Goal: Transaction & Acquisition: Purchase product/service

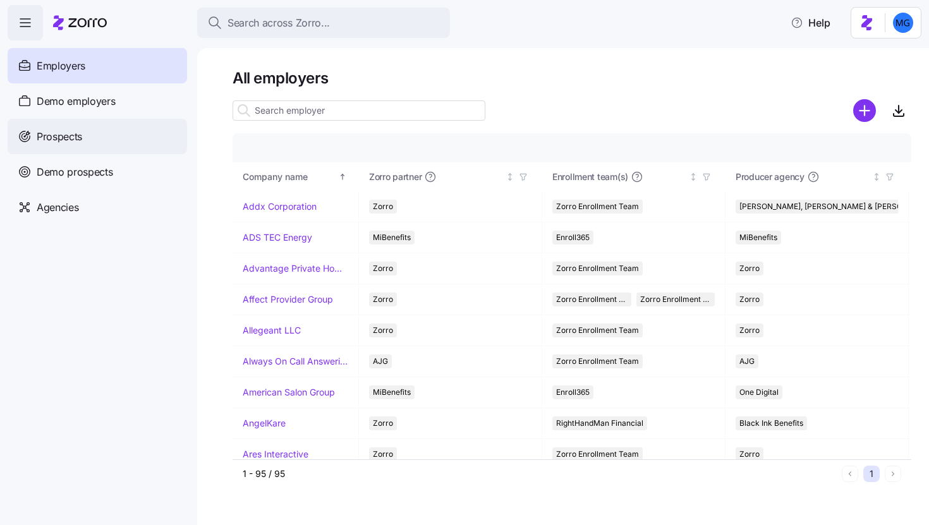
click at [143, 140] on div "Prospects" at bounding box center [97, 136] width 179 height 35
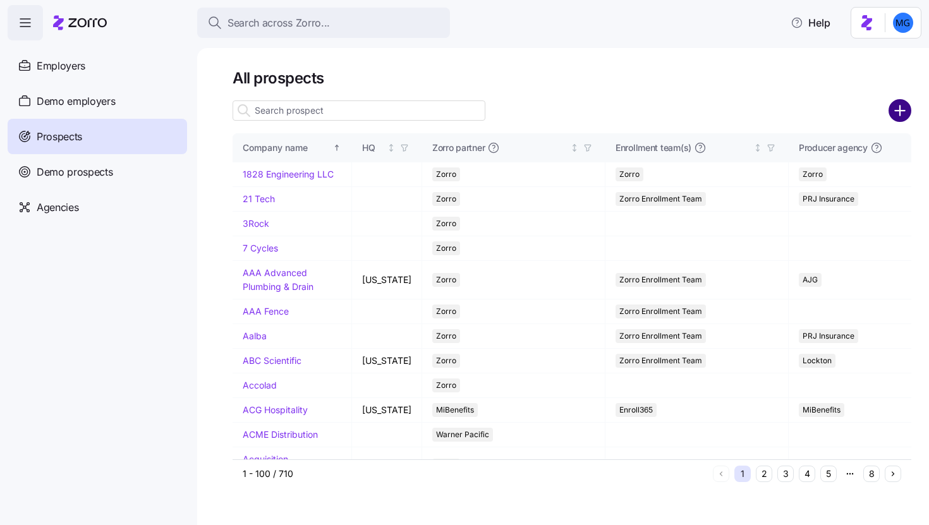
click at [893, 111] on circle "add icon" at bounding box center [899, 110] width 21 height 21
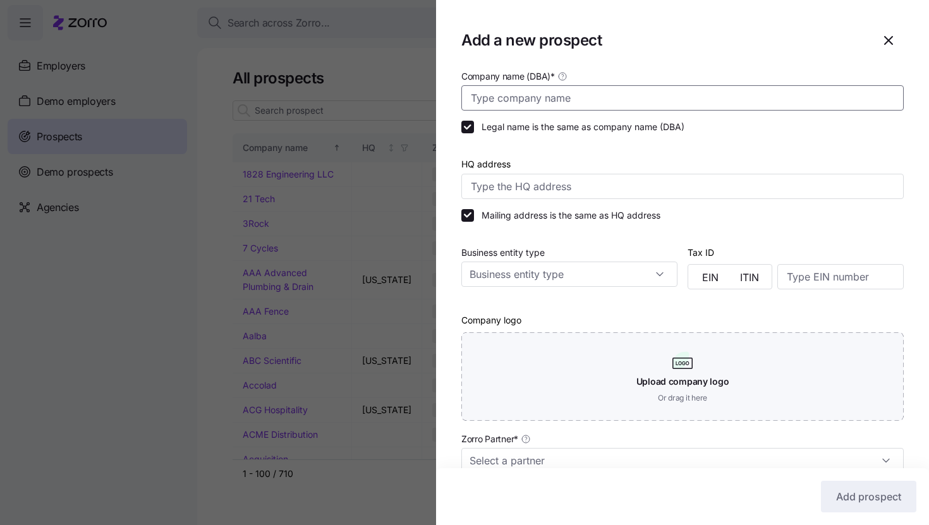
click at [673, 103] on input "Company name (DBA) *" at bounding box center [682, 97] width 442 height 25
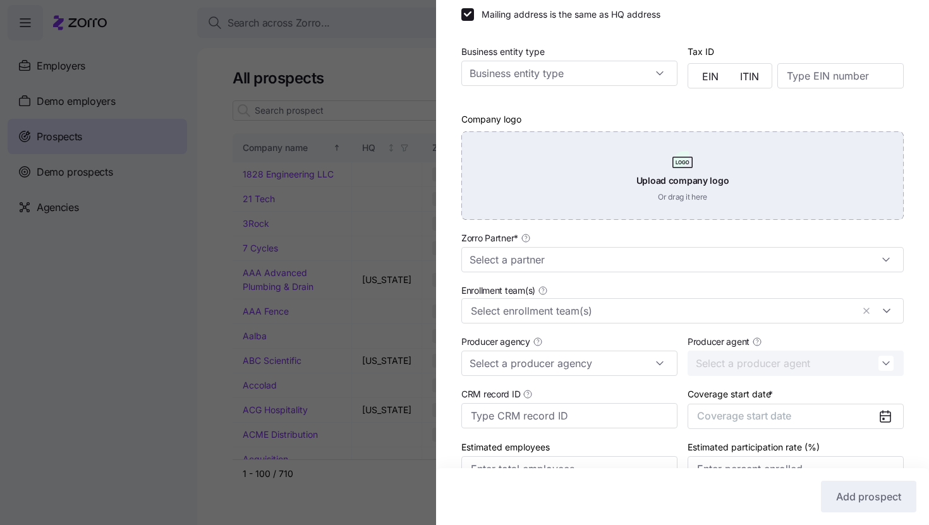
scroll to position [237, 0]
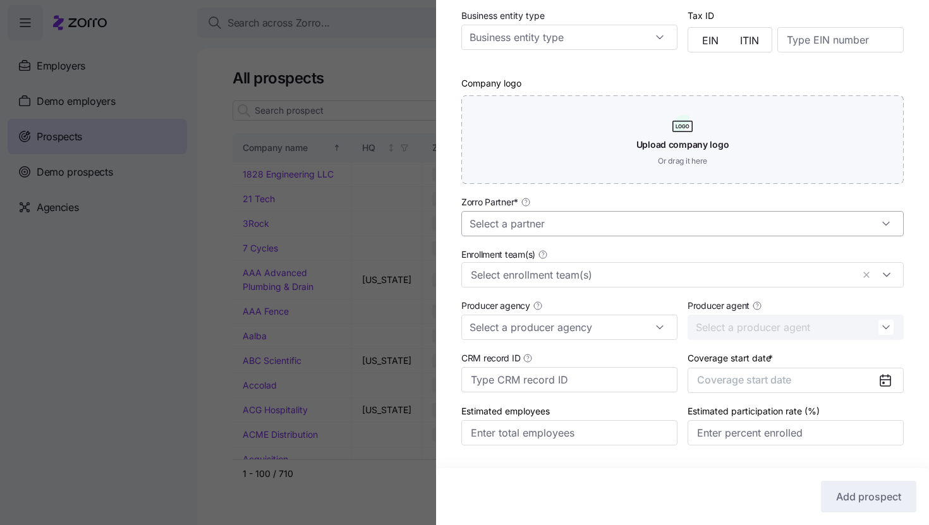
type input "Akehurst"
click at [707, 231] on input "Zorro Partner *" at bounding box center [682, 223] width 442 height 25
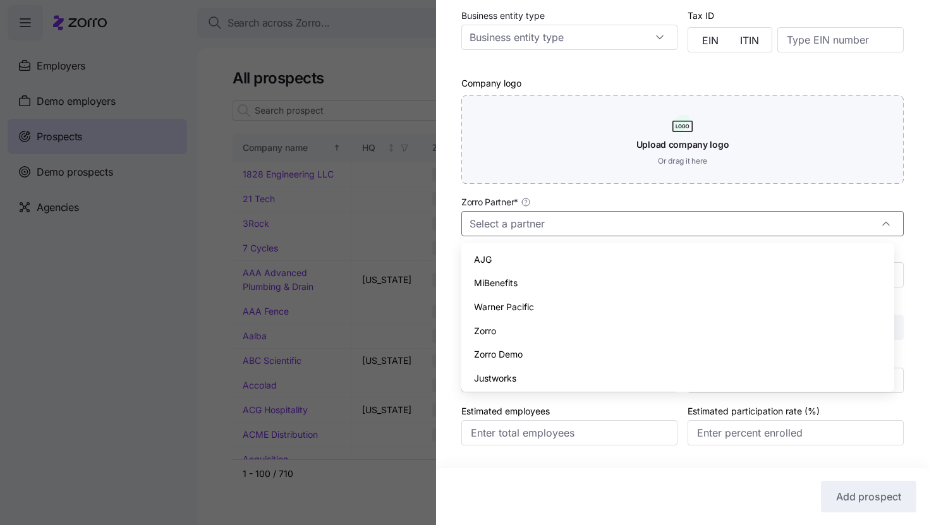
click at [659, 326] on div "Zorro" at bounding box center [677, 331] width 423 height 24
type input "Zorro"
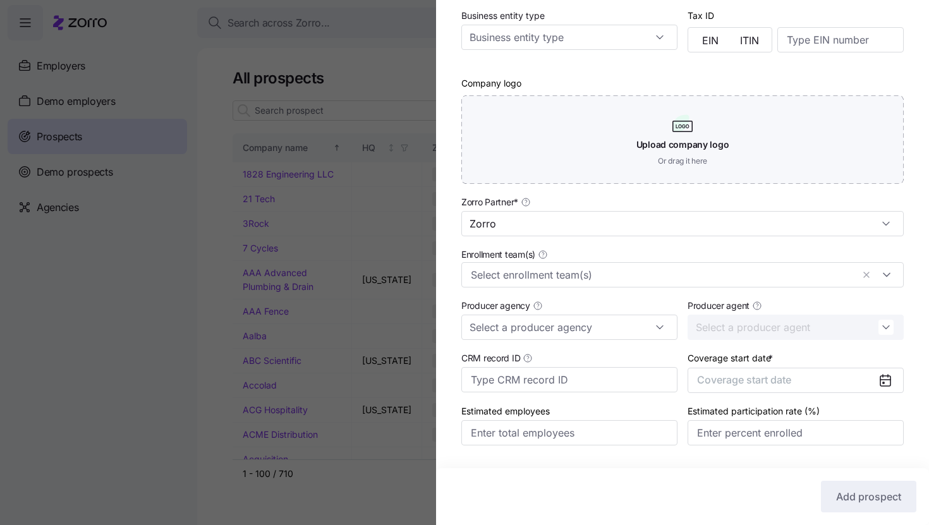
scroll to position [272, 0]
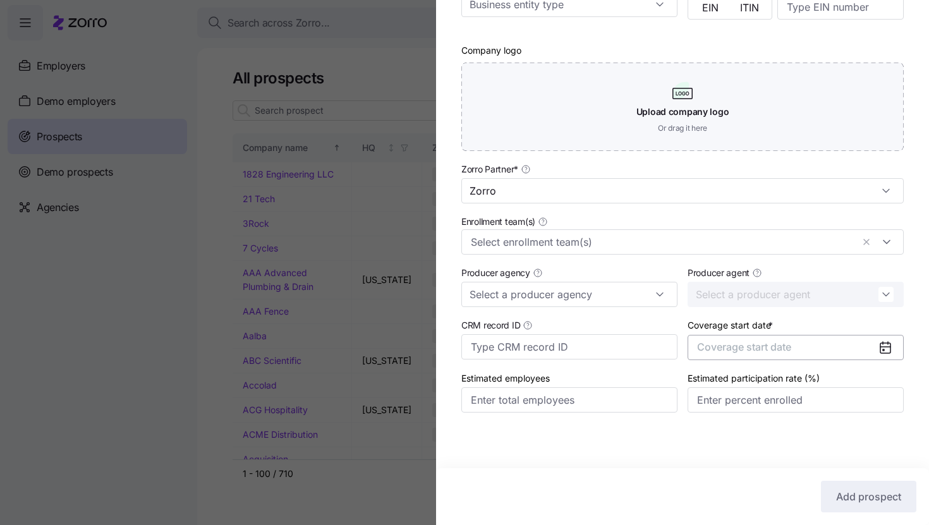
click at [733, 346] on span "Coverage start date" at bounding box center [744, 346] width 94 height 13
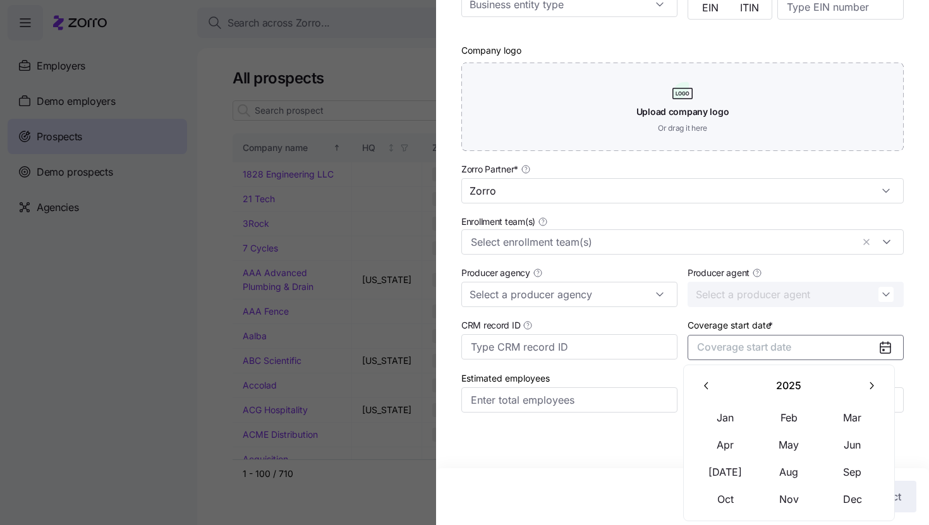
click at [870, 388] on icon "button" at bounding box center [871, 385] width 4 height 7
click at [725, 413] on button "Jan" at bounding box center [725, 417] width 63 height 27
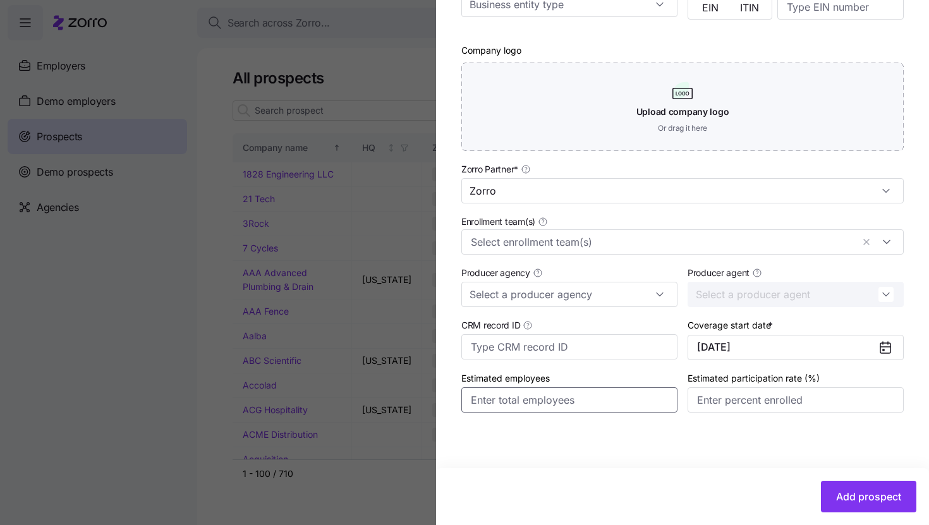
click at [637, 400] on input "Estimated employees" at bounding box center [569, 399] width 216 height 25
click at [852, 500] on span "Add prospect" at bounding box center [868, 496] width 65 height 15
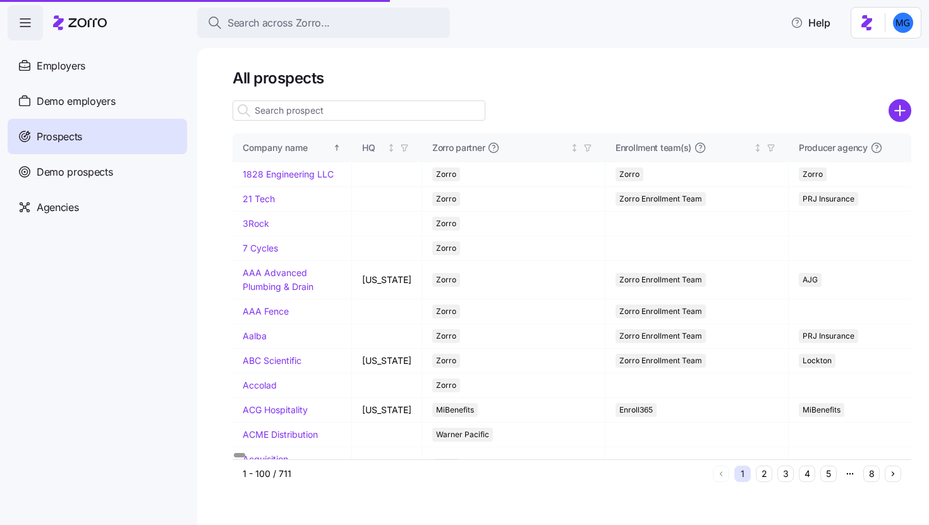
click at [410, 114] on input at bounding box center [358, 110] width 253 height 20
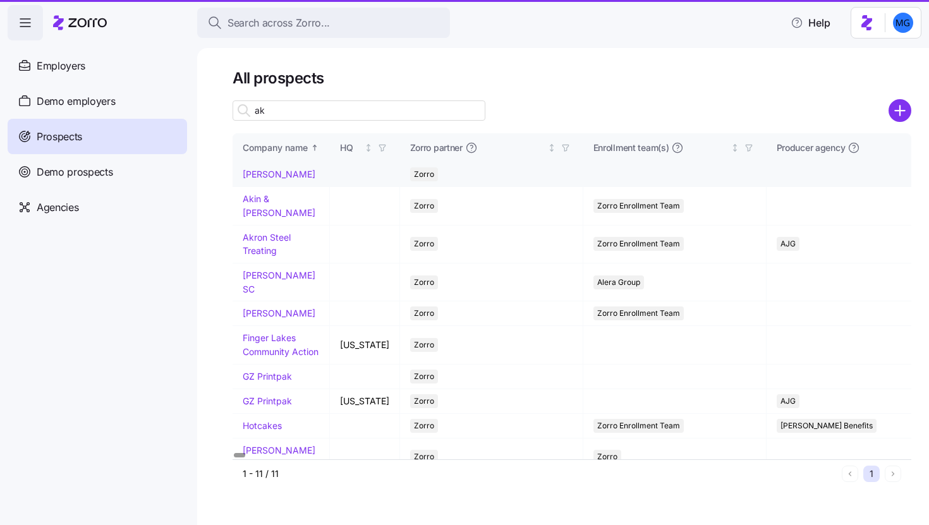
type input "ak"
click at [278, 171] on link "Akehurst" at bounding box center [279, 174] width 73 height 11
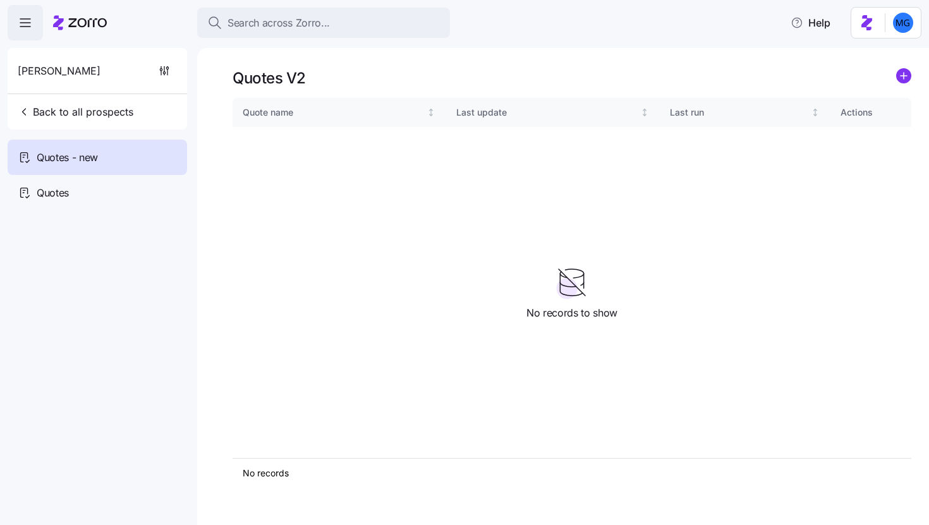
click at [903, 76] on icon "add icon" at bounding box center [903, 76] width 6 height 0
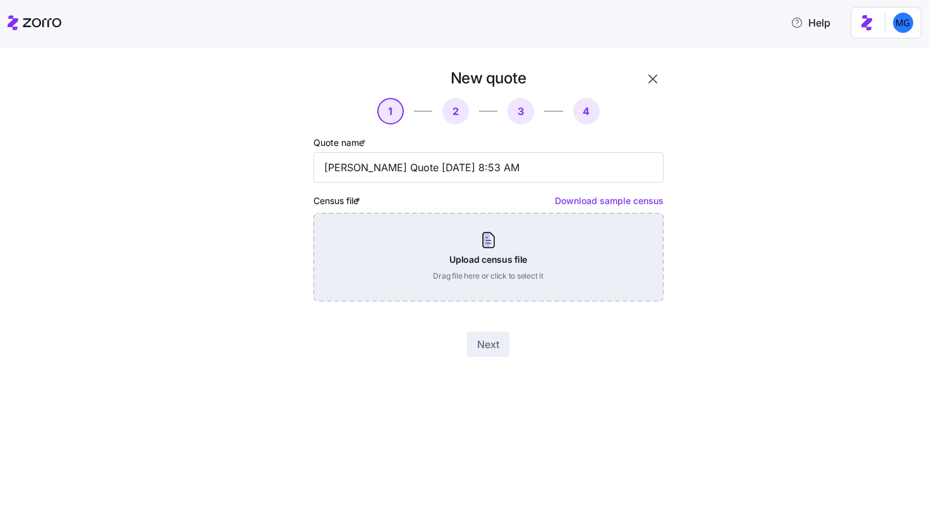
click at [500, 252] on div "Upload census file Drag file here or click to select it" at bounding box center [488, 257] width 350 height 88
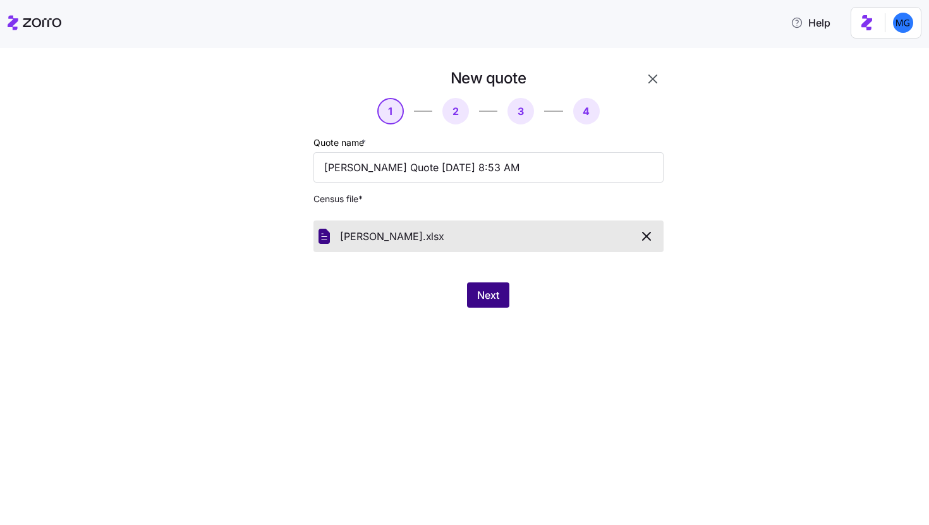
click at [494, 294] on span "Next" at bounding box center [488, 294] width 22 height 15
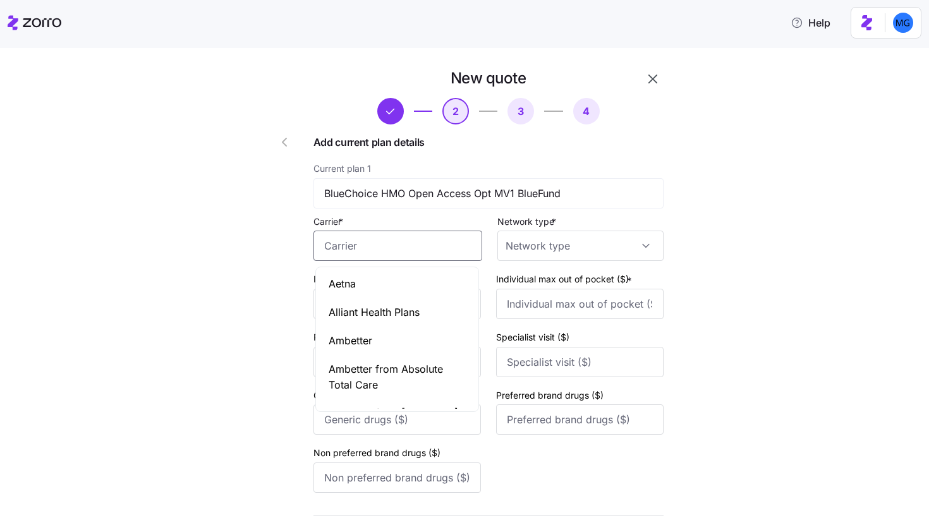
click at [375, 241] on input "Carrier *" at bounding box center [397, 246] width 169 height 30
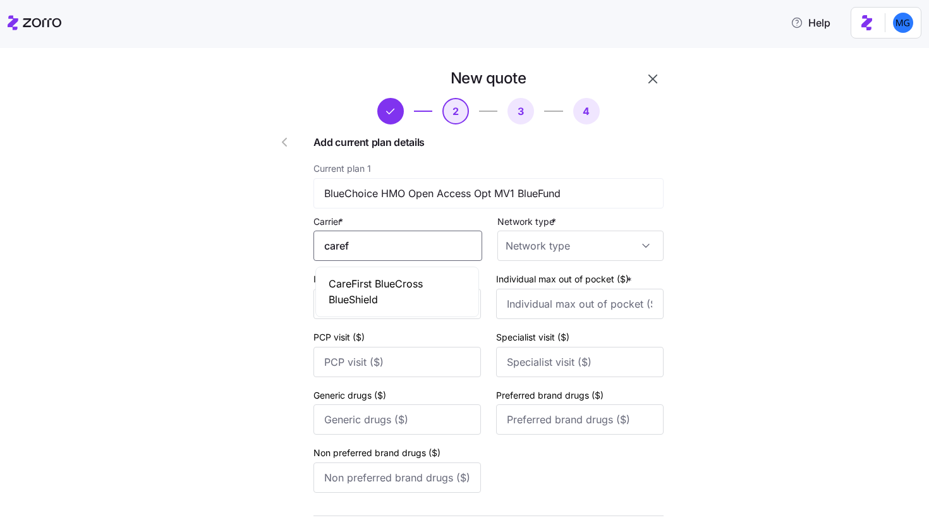
click at [348, 304] on span "CareFirst BlueCross BlueShield" at bounding box center [396, 292] width 137 height 32
type input "CareFirst BlueCross BlueShield"
click at [543, 256] on input "Network type *" at bounding box center [580, 246] width 166 height 30
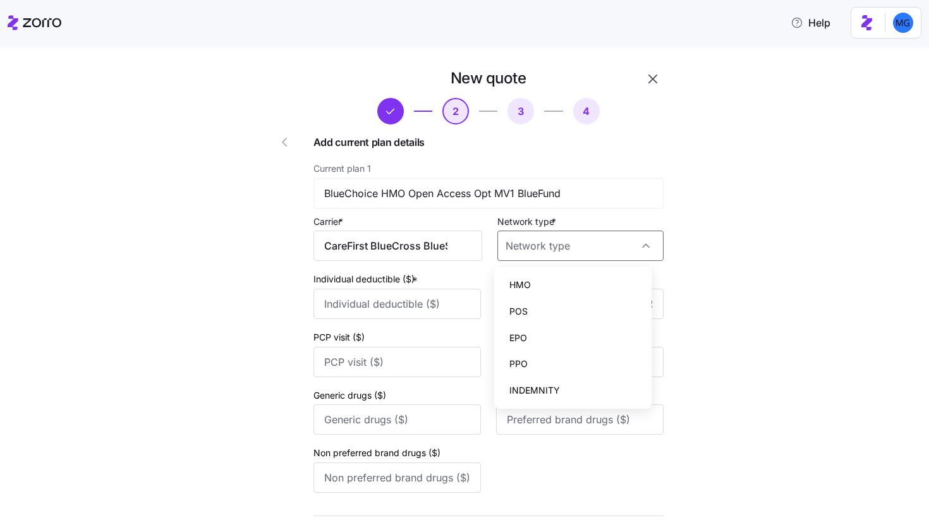
click at [550, 286] on div "HMO" at bounding box center [573, 285] width 148 height 27
type input "HMO"
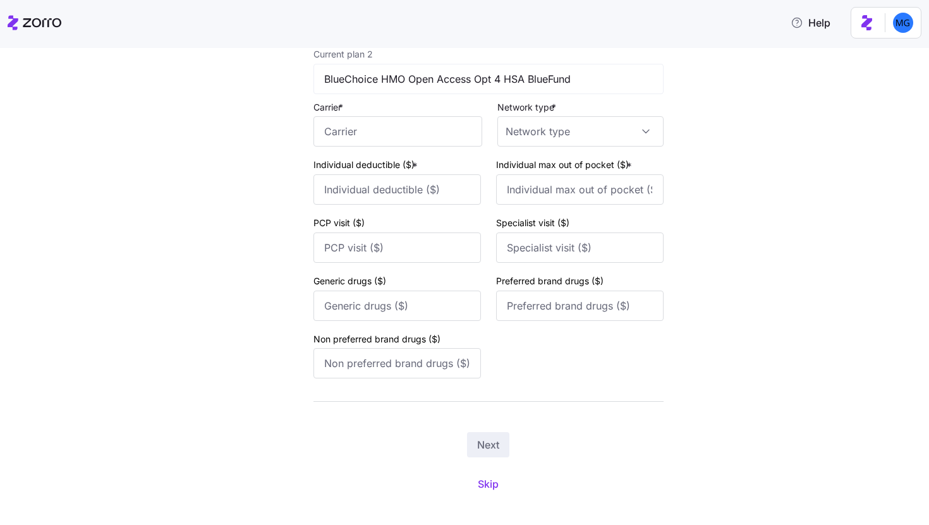
scroll to position [481, 0]
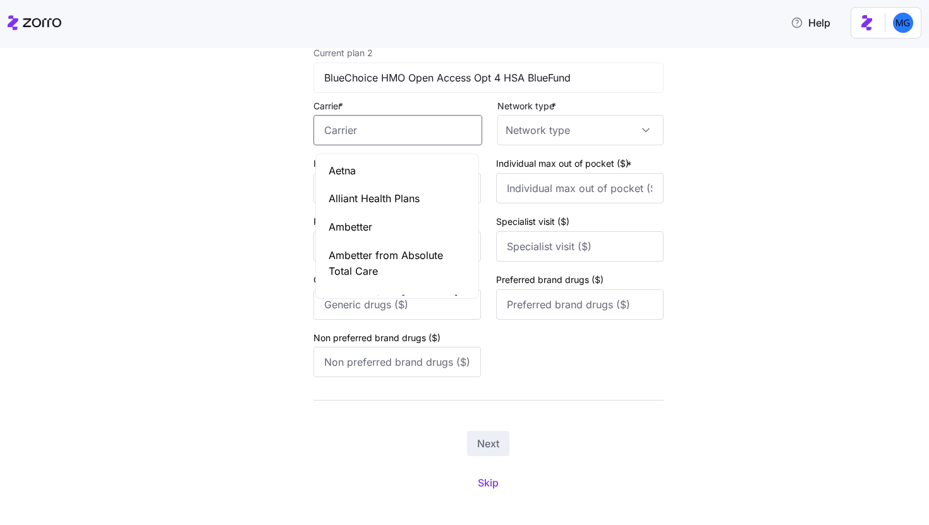
click at [351, 133] on input "Carrier *" at bounding box center [397, 130] width 169 height 30
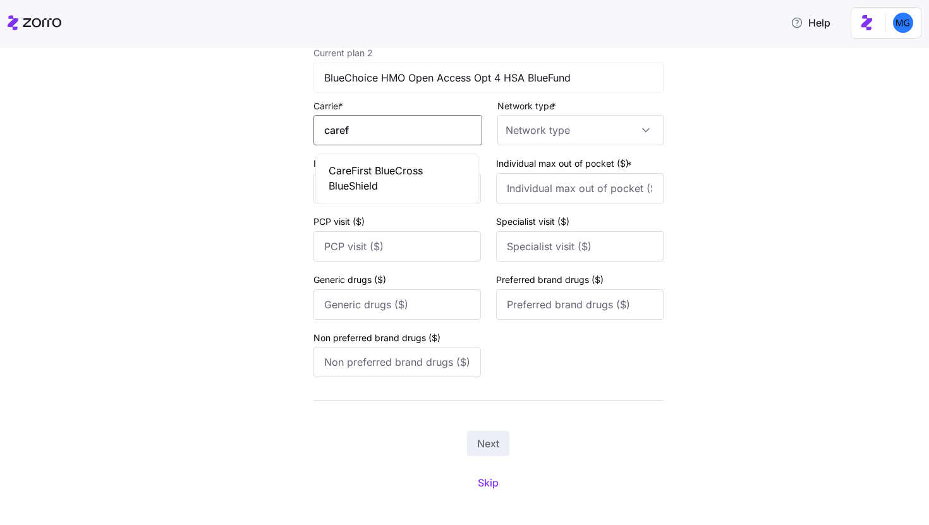
click at [349, 175] on span "CareFirst BlueCross BlueShield" at bounding box center [396, 179] width 137 height 32
type input "CareFirst BlueCross BlueShield"
click at [538, 150] on div "Current plan 2 BlueChoice HMO Open Access Opt 4 HSA BlueFund Carrier * CareFirs…" at bounding box center [488, 213] width 350 height 337
click at [539, 141] on input "Network type *" at bounding box center [580, 130] width 166 height 30
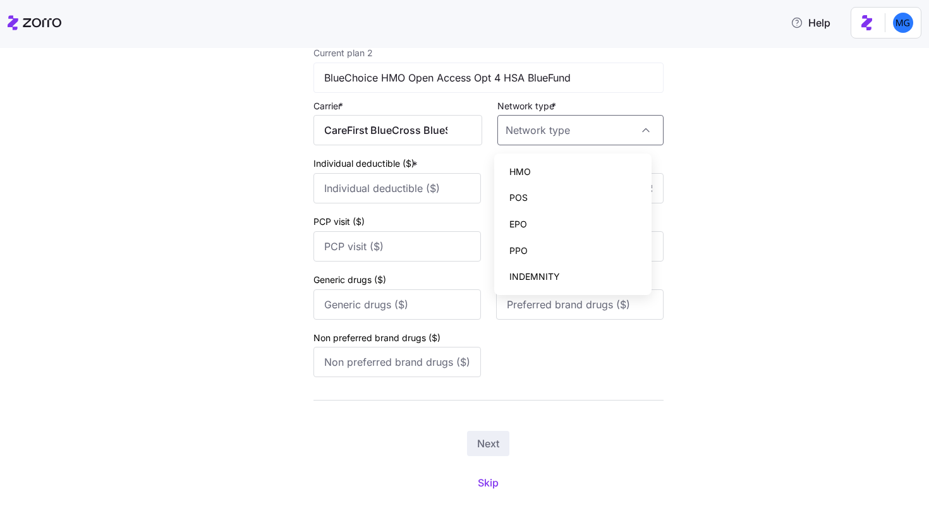
click at [547, 176] on div "HMO" at bounding box center [573, 172] width 148 height 27
type input "HMO"
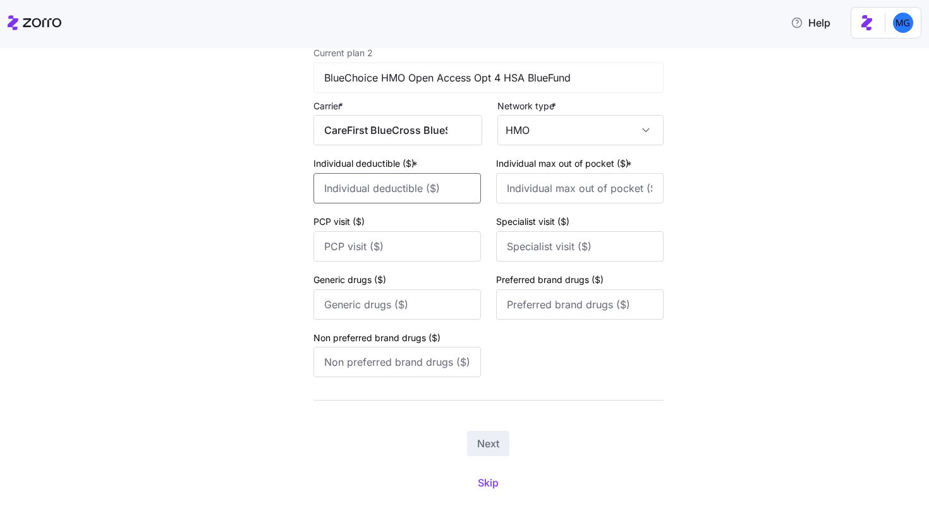
click at [447, 185] on input "Individual deductible ($) *" at bounding box center [396, 188] width 167 height 30
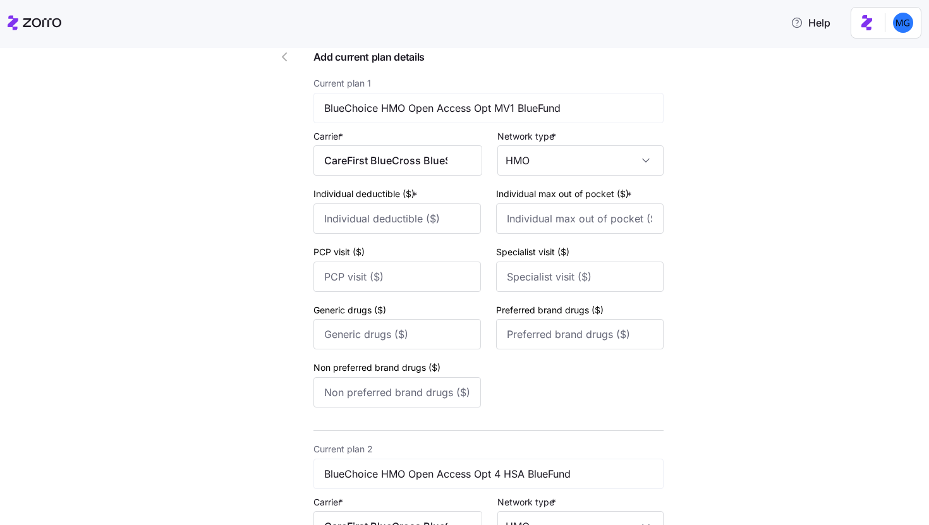
scroll to position [0, 0]
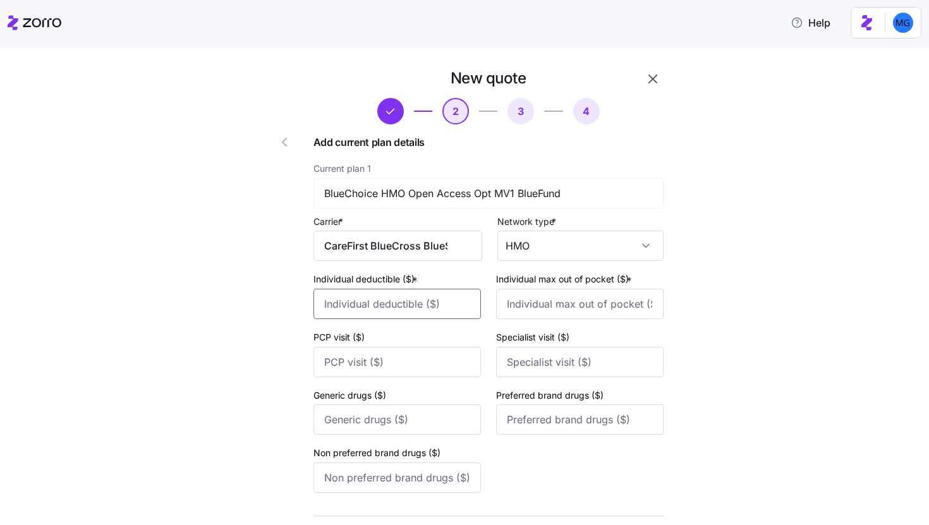
click at [401, 304] on input "Individual deductible ($) *" at bounding box center [396, 304] width 167 height 30
type input "4000"
click at [515, 300] on input "Individual max out of pocket ($) *" at bounding box center [579, 304] width 167 height 30
type input "8000"
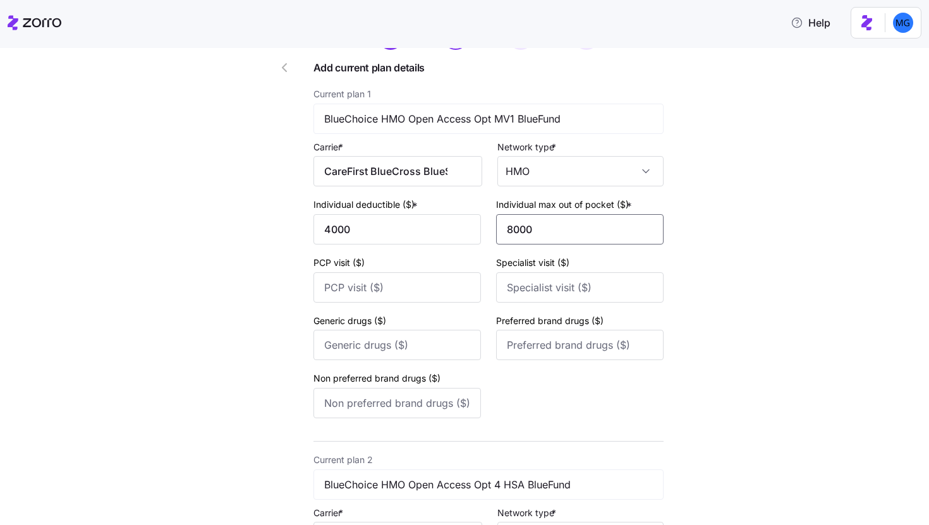
scroll to position [87, 0]
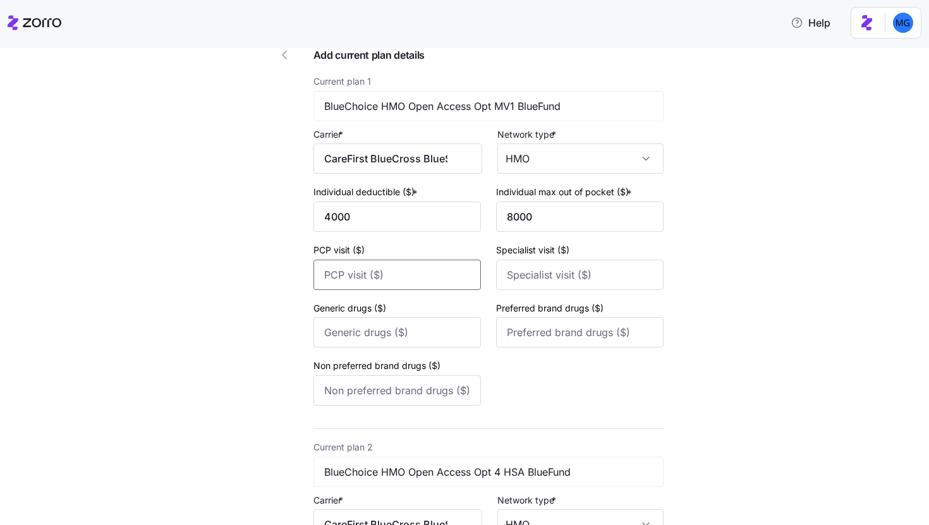
click at [466, 268] on input "PCP visit ($)" at bounding box center [396, 275] width 167 height 30
type input "0"
click at [543, 272] on input "Specialist visit ($)" at bounding box center [579, 275] width 167 height 30
type input "0"
click at [426, 327] on input "Generic drugs ($)" at bounding box center [396, 332] width 167 height 30
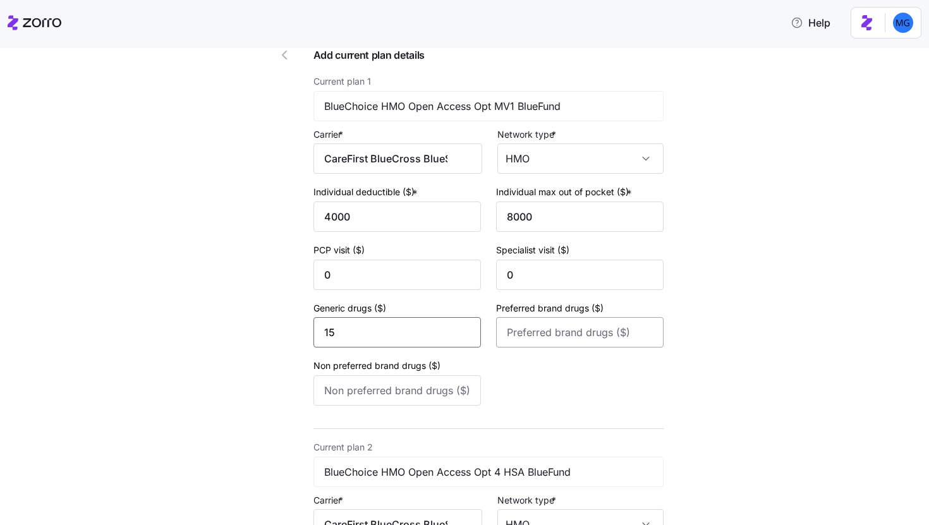
type input "15"
click at [514, 339] on input "Preferred brand drugs ($)" at bounding box center [579, 332] width 167 height 30
type input "35"
click at [388, 385] on input "Non preferred brand drugs ($)" at bounding box center [396, 390] width 167 height 30
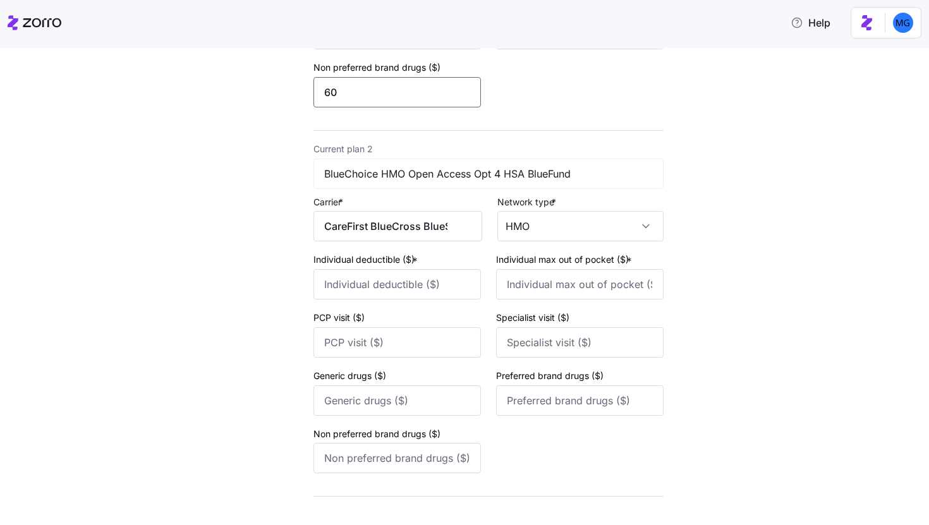
scroll to position [404, 0]
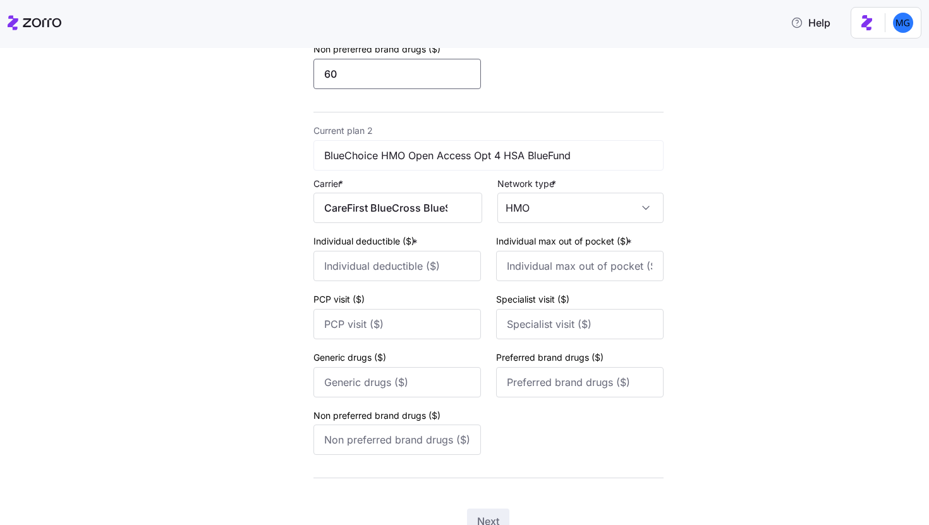
type input "60"
click at [456, 270] on input "Individual deductible ($) *" at bounding box center [396, 266] width 167 height 30
type input "1600"
click at [536, 268] on input "Individual max out of pocket ($) *" at bounding box center [579, 266] width 167 height 30
type input "4000"
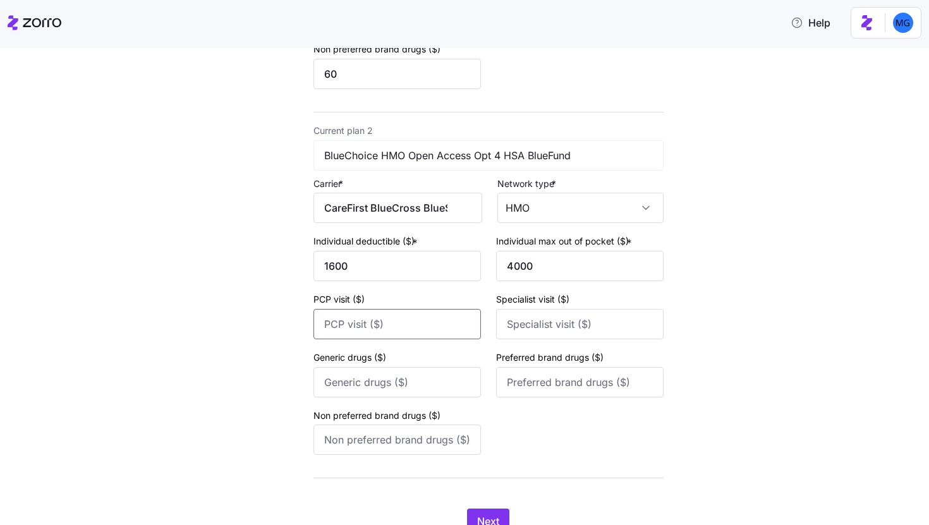
click at [346, 314] on input "PCP visit ($)" at bounding box center [396, 324] width 167 height 30
type input "10"
click at [534, 328] on input "Specialist visit ($)" at bounding box center [579, 324] width 167 height 30
type input "20"
click at [432, 383] on input "Generic drugs ($)" at bounding box center [396, 382] width 167 height 30
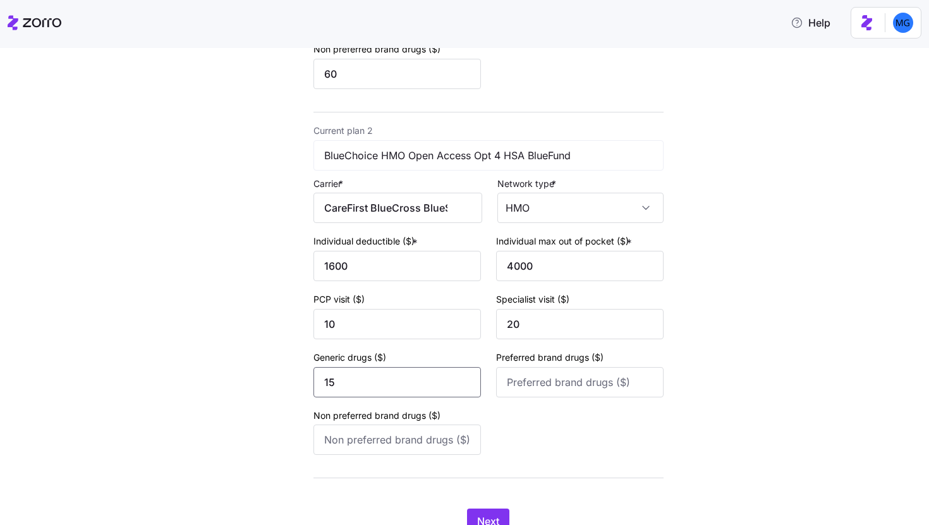
type input "15"
click at [492, 410] on div "Current plan 2 BlueChoice HMO Open Access Opt 4 HSA BlueFund Carrier * CareFirs…" at bounding box center [488, 291] width 350 height 337
click at [500, 392] on input "Preferred brand drugs ($)" at bounding box center [579, 382] width 167 height 30
type input "35"
click at [418, 449] on input "Non preferred brand drugs ($)" at bounding box center [396, 439] width 167 height 30
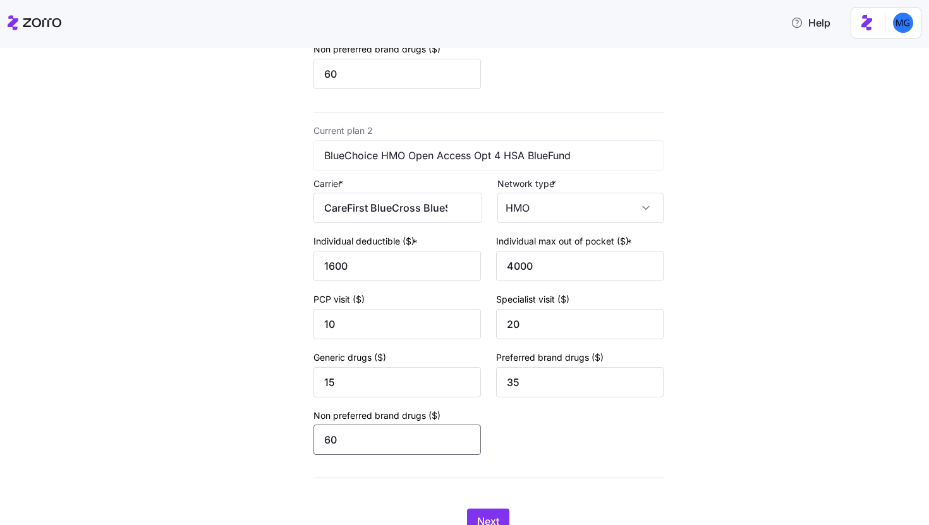
scroll to position [462, 0]
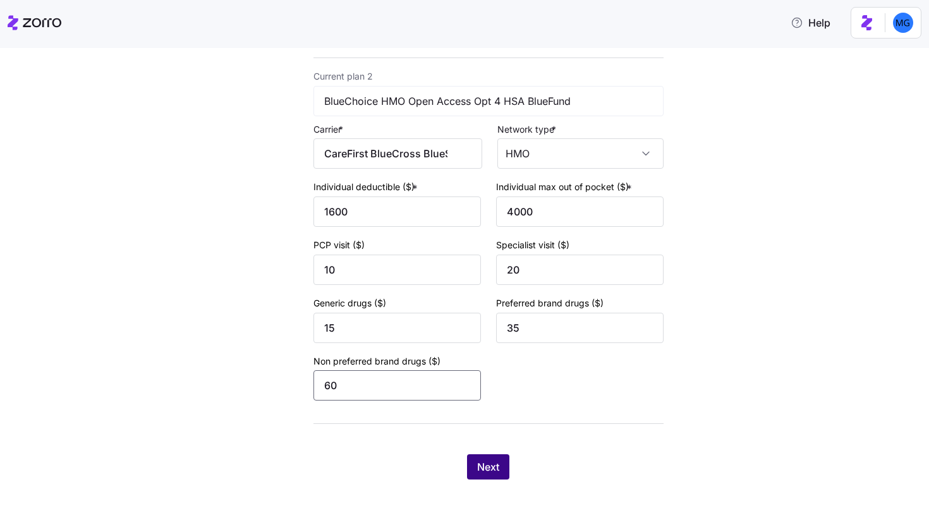
type input "60"
click at [490, 473] on span "Next" at bounding box center [488, 466] width 22 height 15
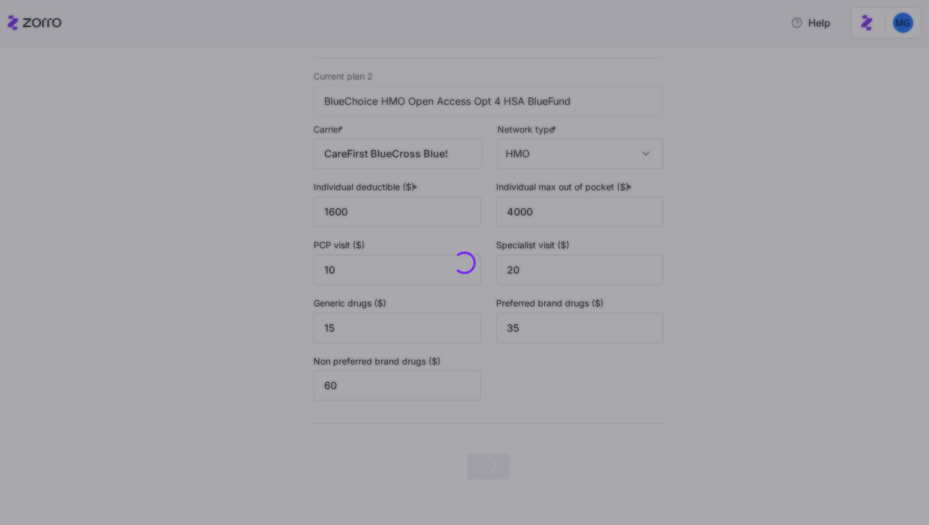
scroll to position [0, 0]
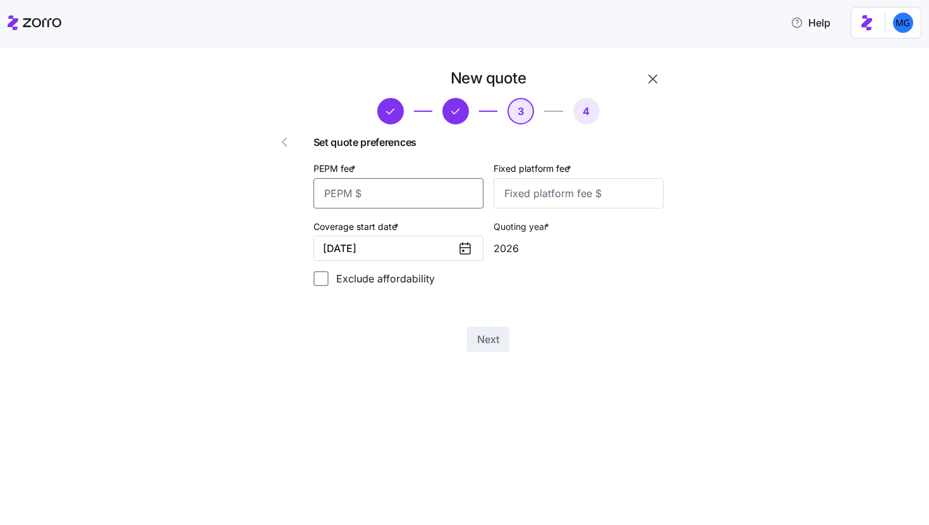
click at [436, 200] on input "PEPM fee *" at bounding box center [398, 193] width 170 height 30
type input "30"
click at [554, 188] on input "Fixed platform fee *" at bounding box center [578, 193] width 170 height 30
type input "100"
click at [491, 344] on span "Next" at bounding box center [488, 339] width 22 height 15
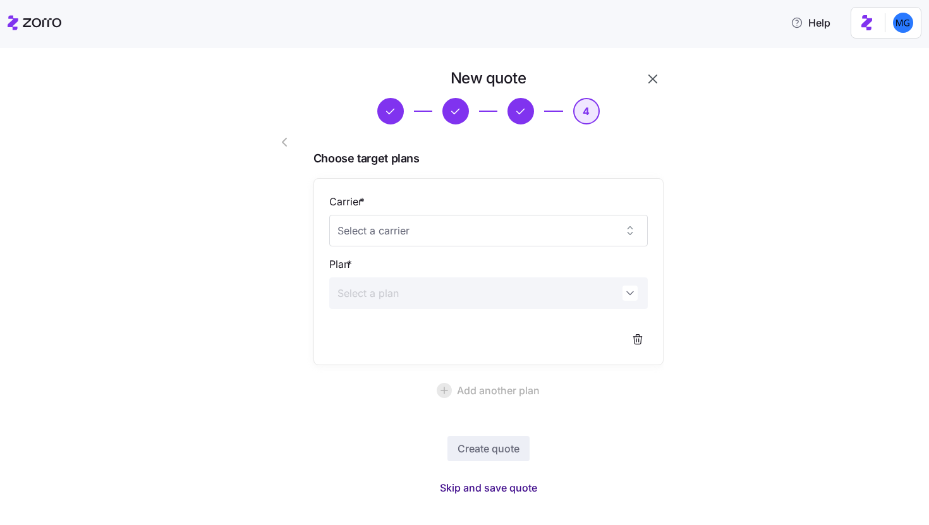
click at [454, 483] on span "Skip and save quote" at bounding box center [488, 487] width 97 height 15
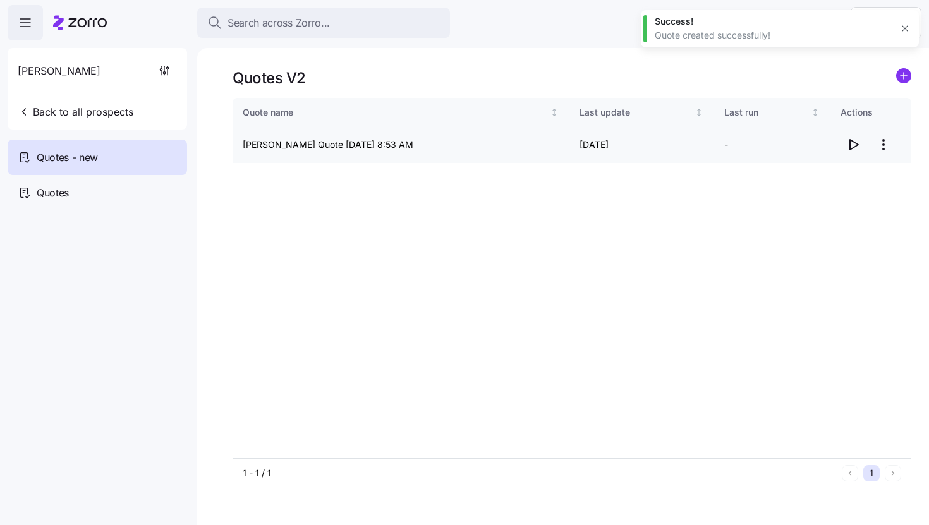
click at [850, 146] on icon "button" at bounding box center [852, 144] width 15 height 15
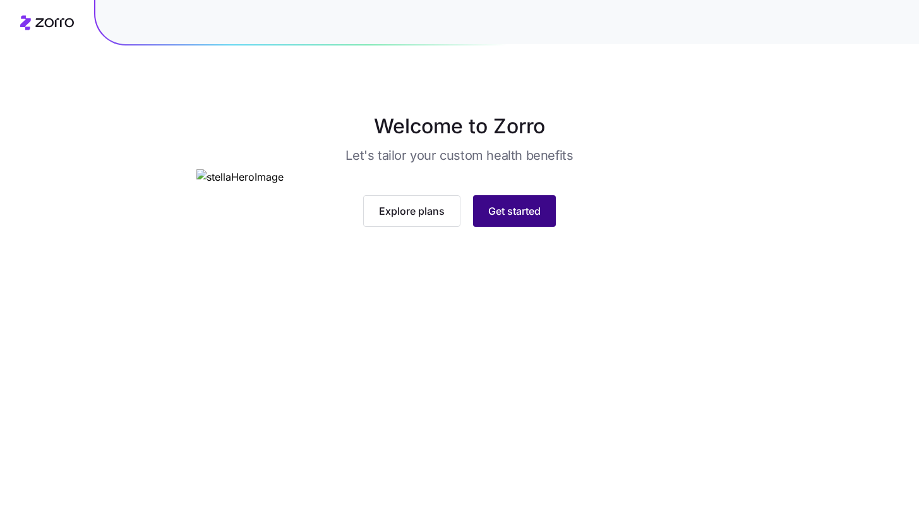
click at [505, 227] on button "Get started" at bounding box center [514, 211] width 83 height 32
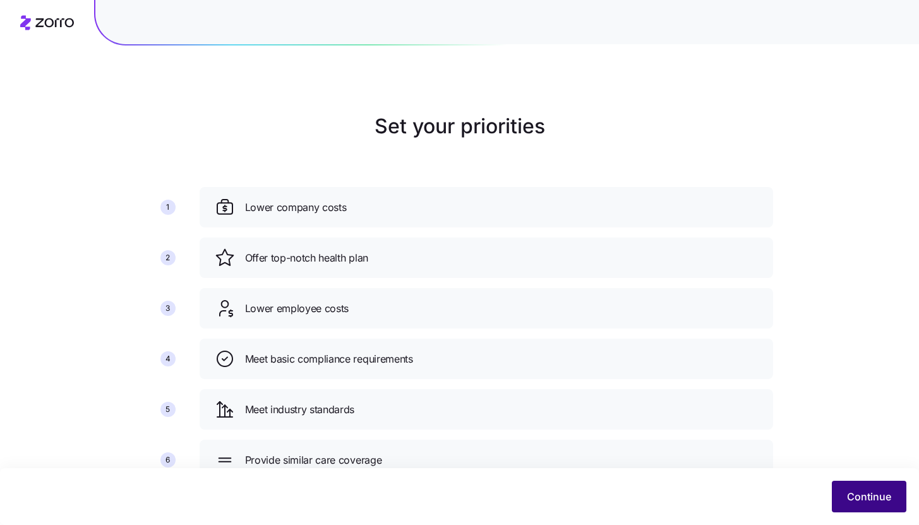
click at [867, 505] on button "Continue" at bounding box center [869, 497] width 75 height 32
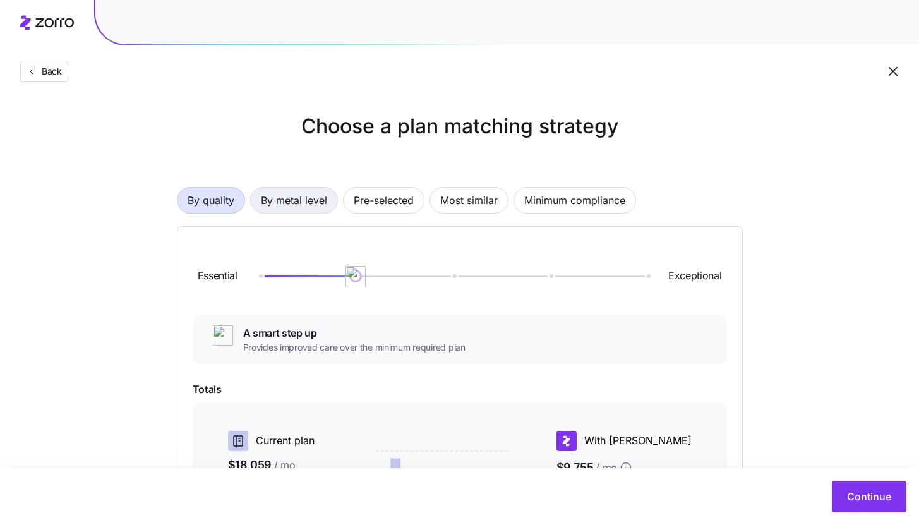
click at [310, 197] on span "By metal level" at bounding box center [294, 200] width 66 height 25
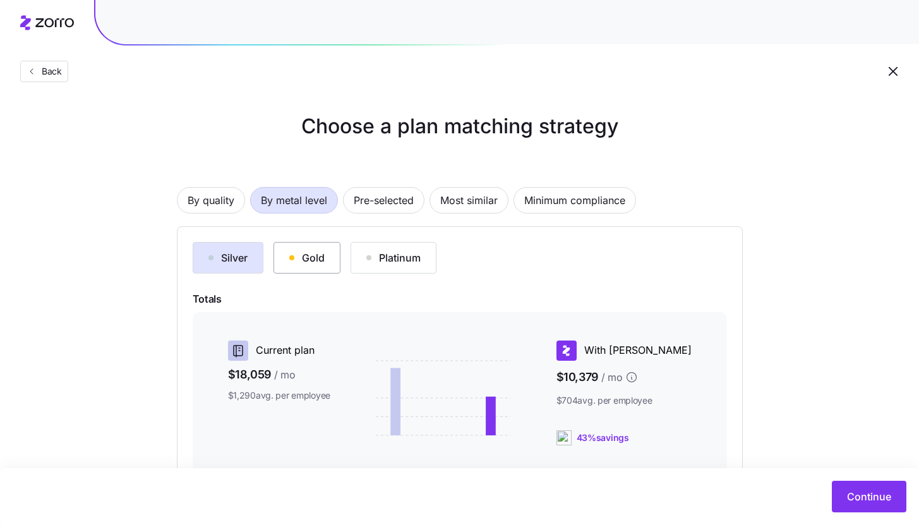
click at [317, 263] on div "Gold" at bounding box center [306, 257] width 35 height 15
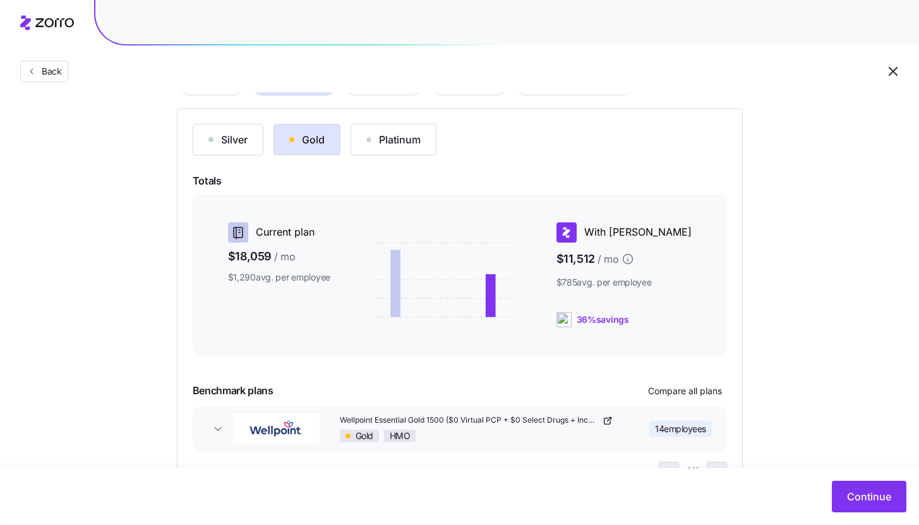
scroll to position [172, 0]
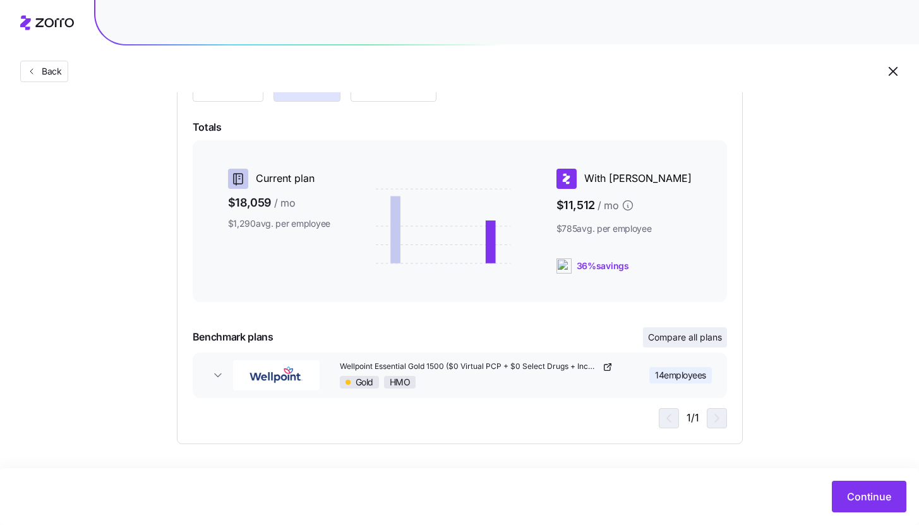
click at [709, 335] on span "Compare all plans" at bounding box center [685, 337] width 74 height 13
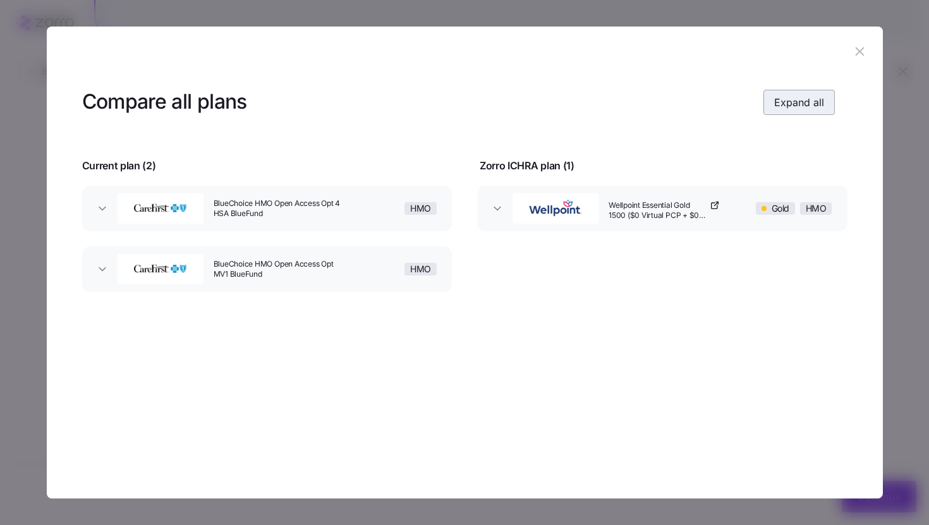
click at [828, 107] on button "Expand all" at bounding box center [798, 102] width 71 height 25
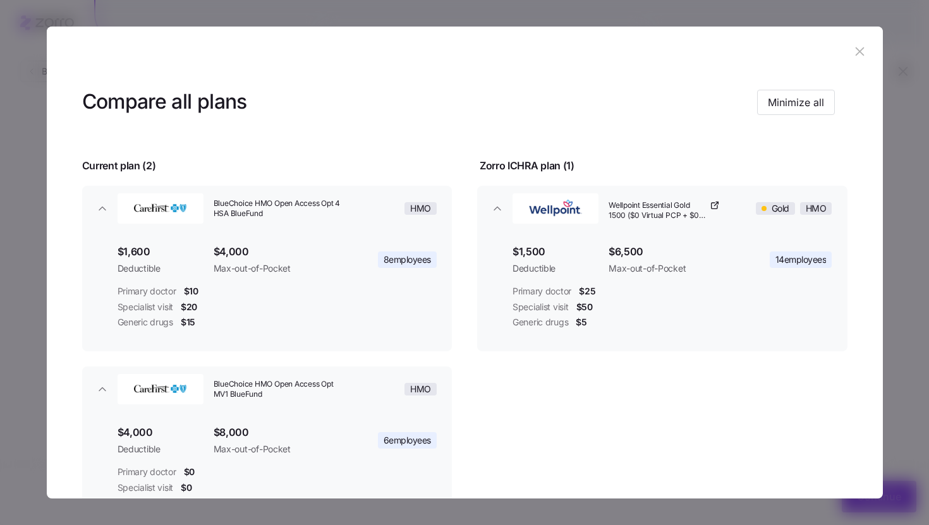
click at [853, 55] on icon "button" at bounding box center [859, 51] width 14 height 14
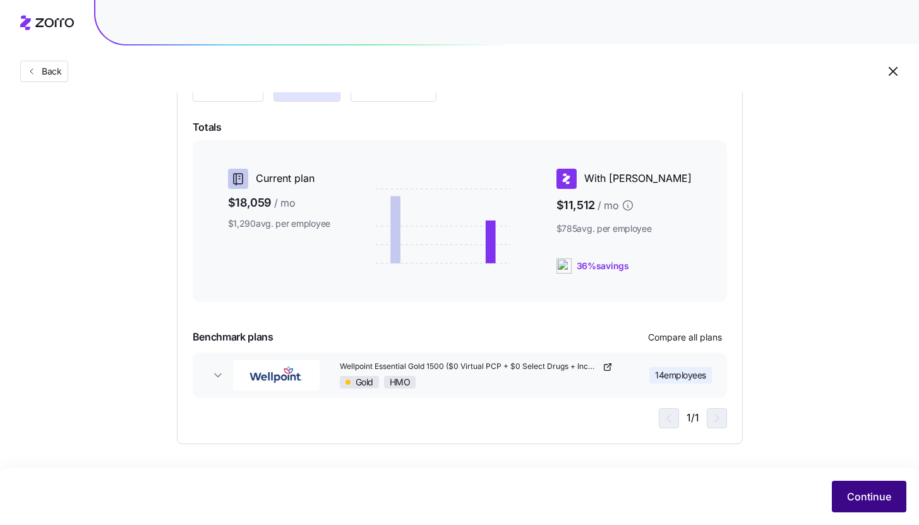
click at [865, 495] on span "Continue" at bounding box center [869, 496] width 44 height 15
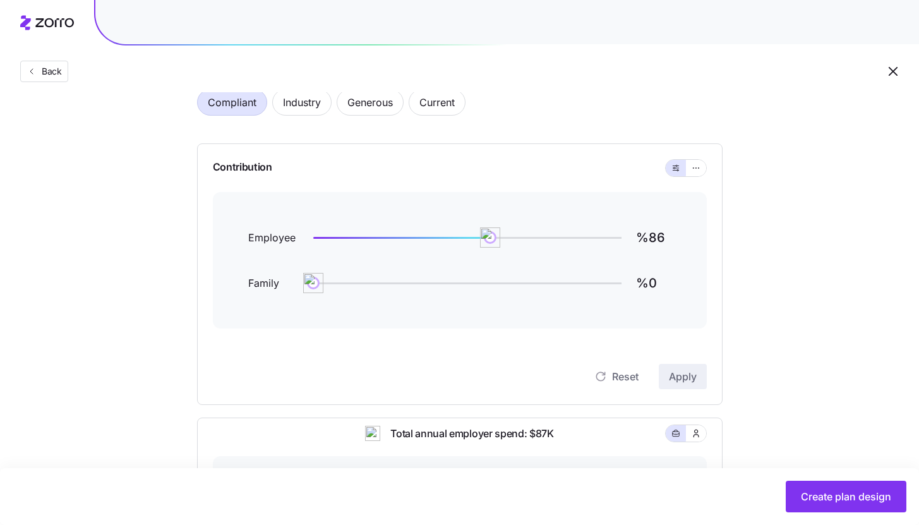
scroll to position [57, 0]
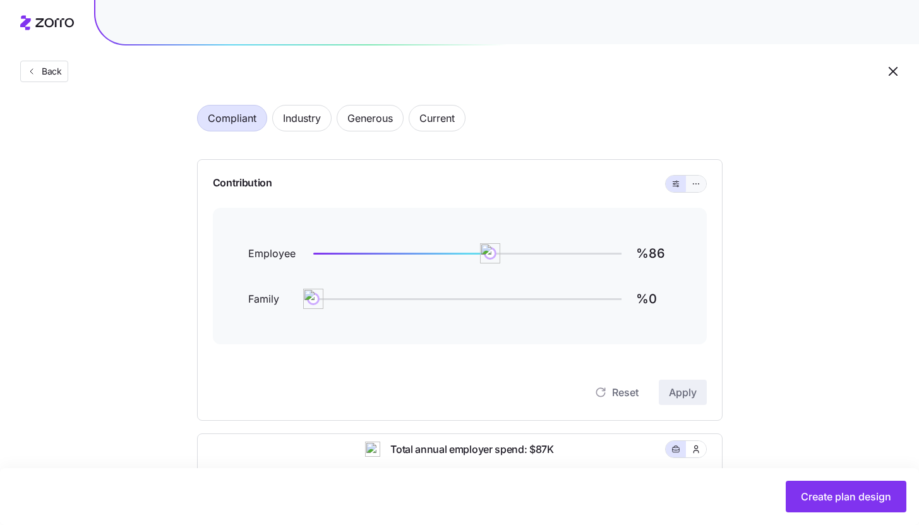
click at [702, 184] on button "button" at bounding box center [696, 184] width 20 height 16
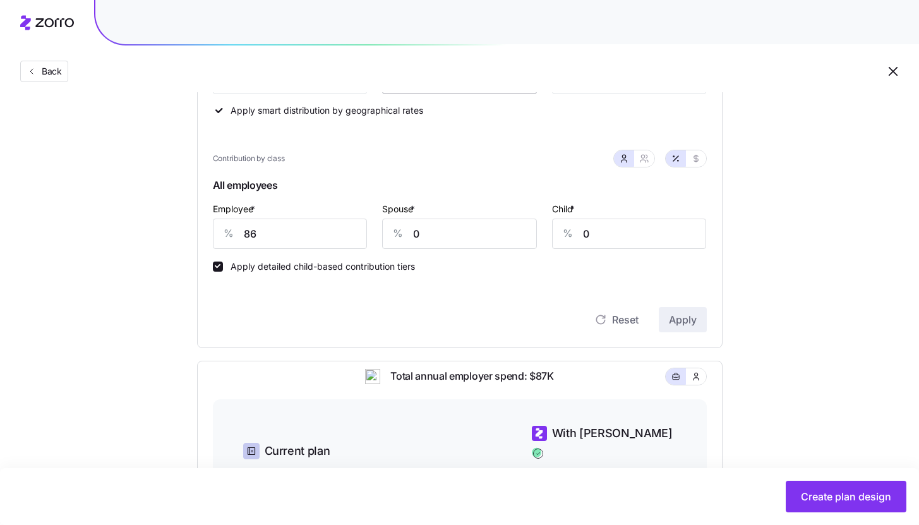
scroll to position [277, 0]
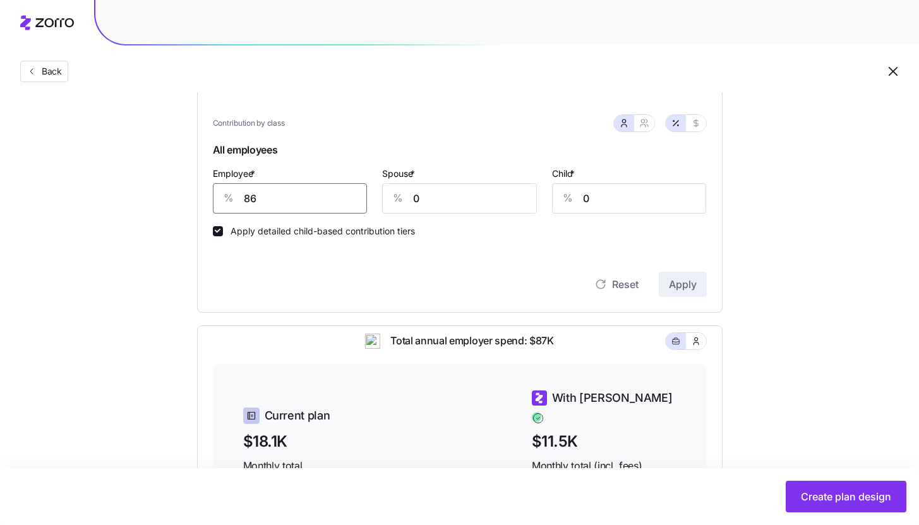
click at [272, 202] on input "86" at bounding box center [290, 198] width 155 height 30
type input "80"
click at [689, 274] on button "Apply" at bounding box center [683, 284] width 48 height 25
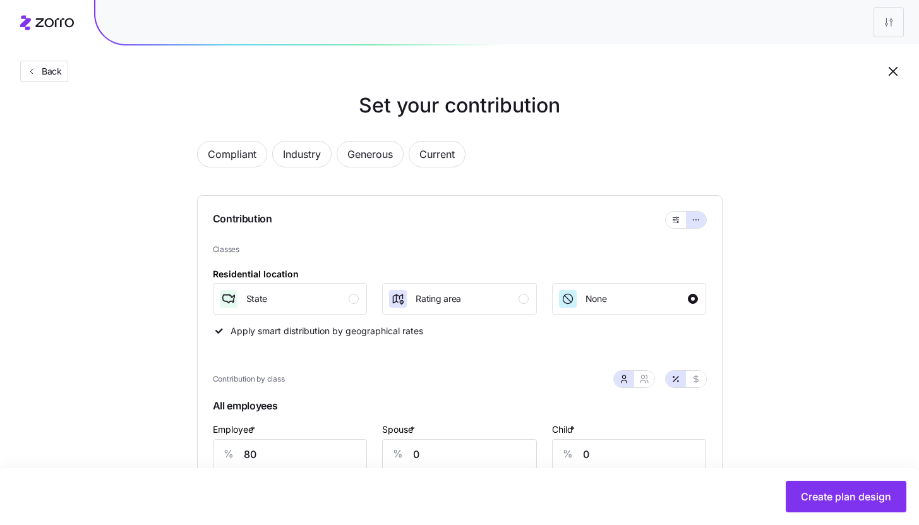
scroll to position [0, 0]
